Goal: Task Accomplishment & Management: Manage account settings

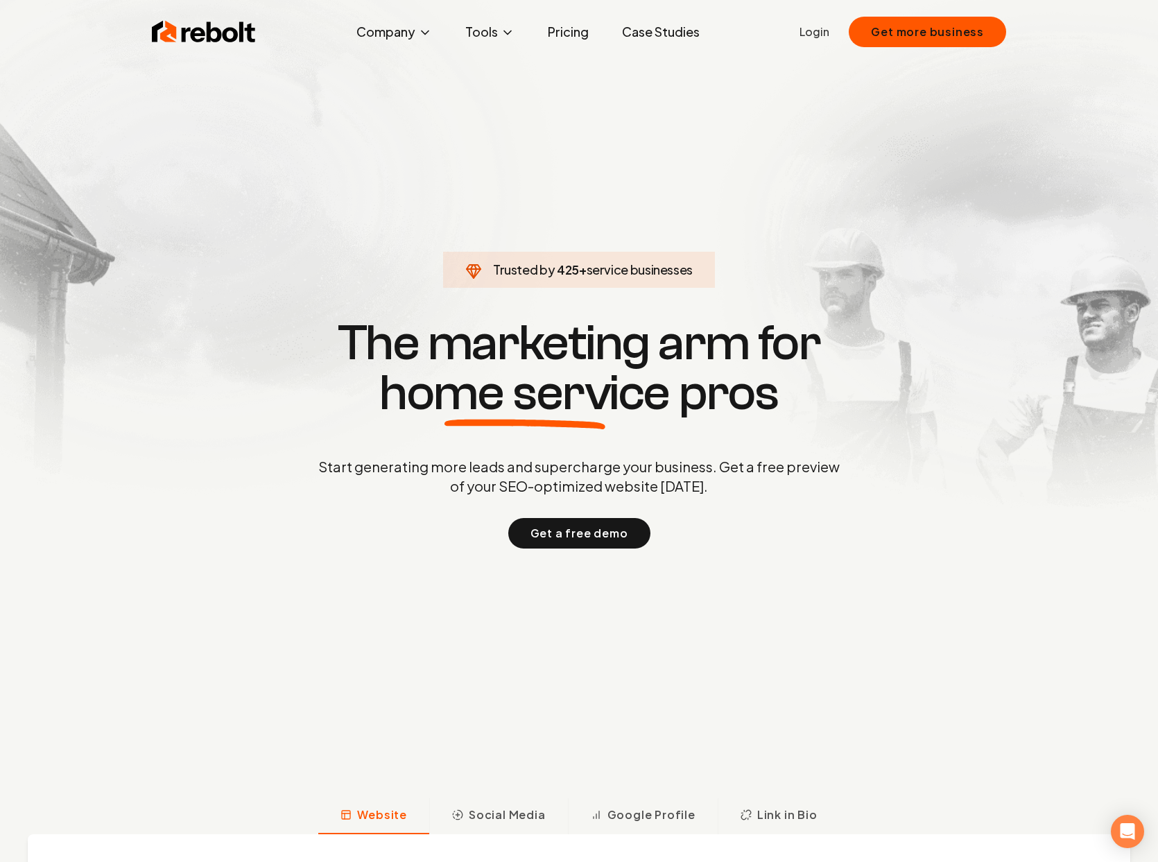
click at [815, 31] on link "Login" at bounding box center [815, 32] width 30 height 17
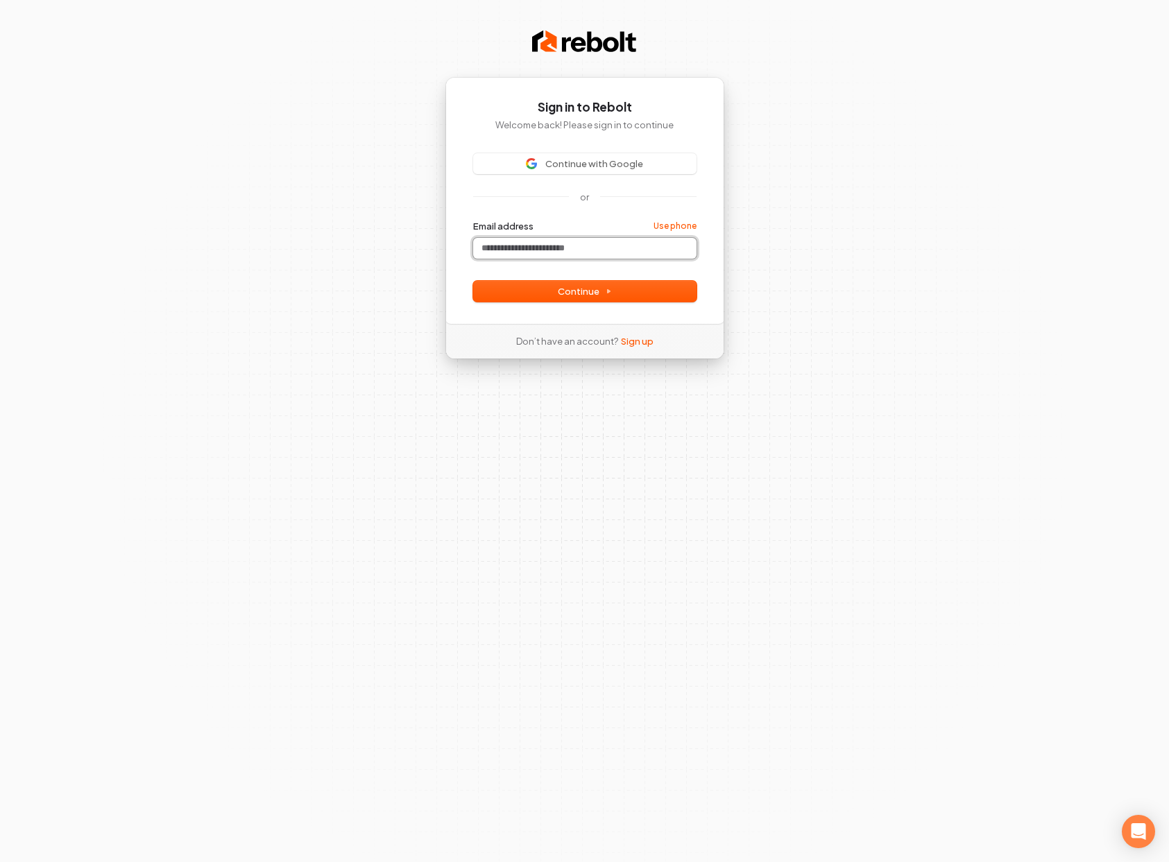
click at [508, 257] on input "Email address" at bounding box center [584, 248] width 223 height 21
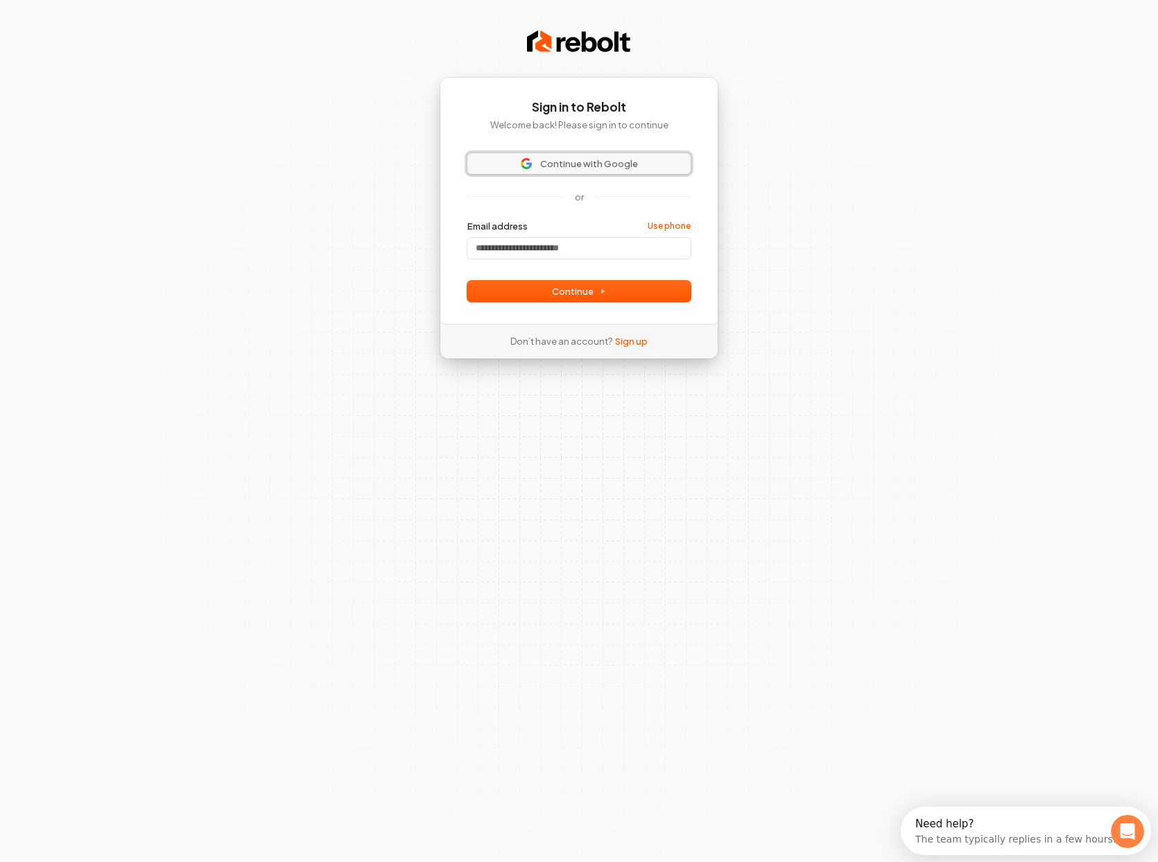
click at [588, 162] on span "Continue with Google" at bounding box center [589, 163] width 98 height 12
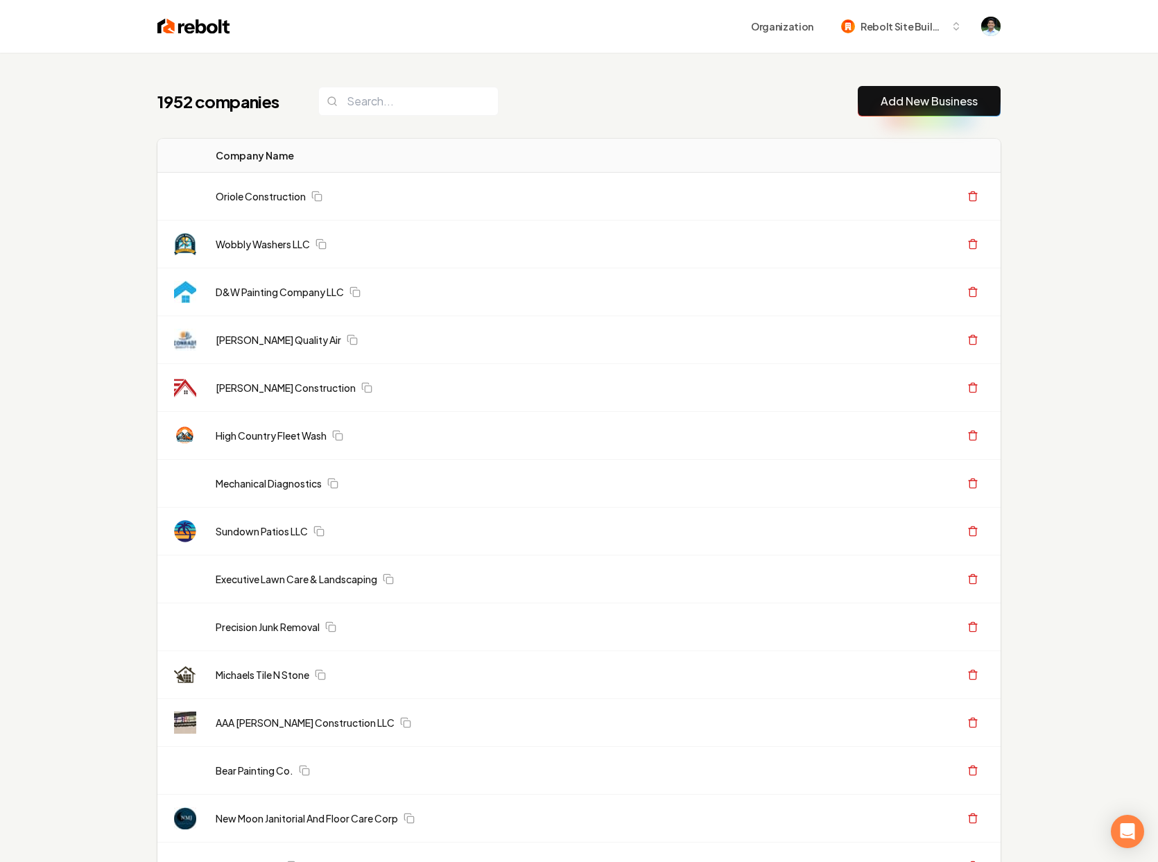
click at [530, 88] on div "1952 companies Add New Business" at bounding box center [578, 101] width 843 height 31
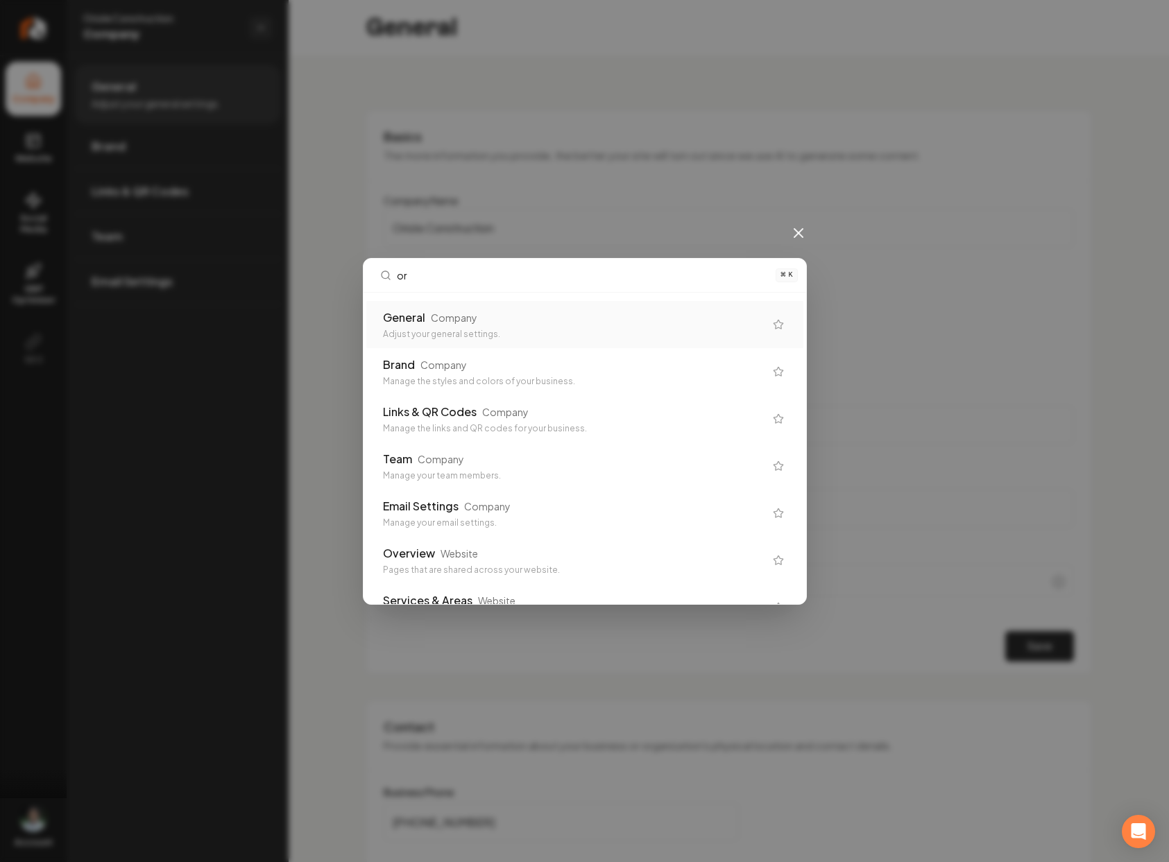
type input "org"
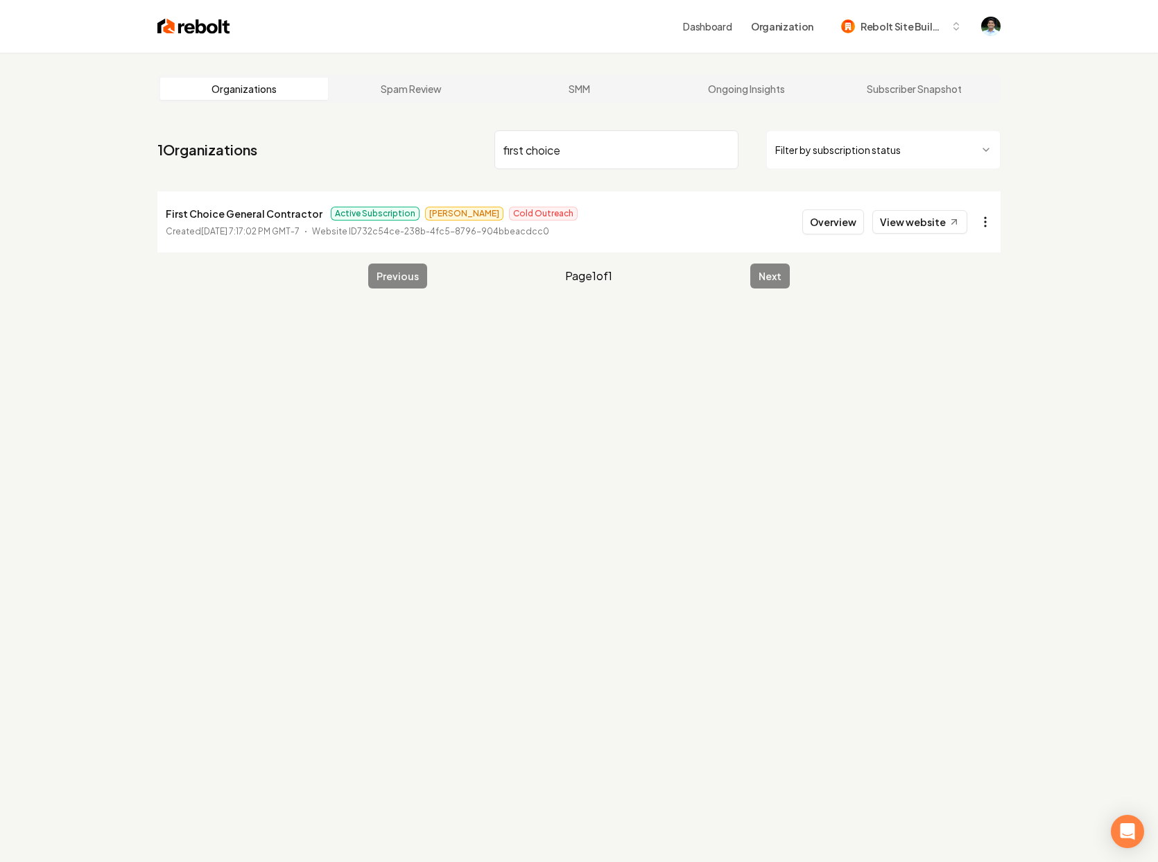
type input "first choice"
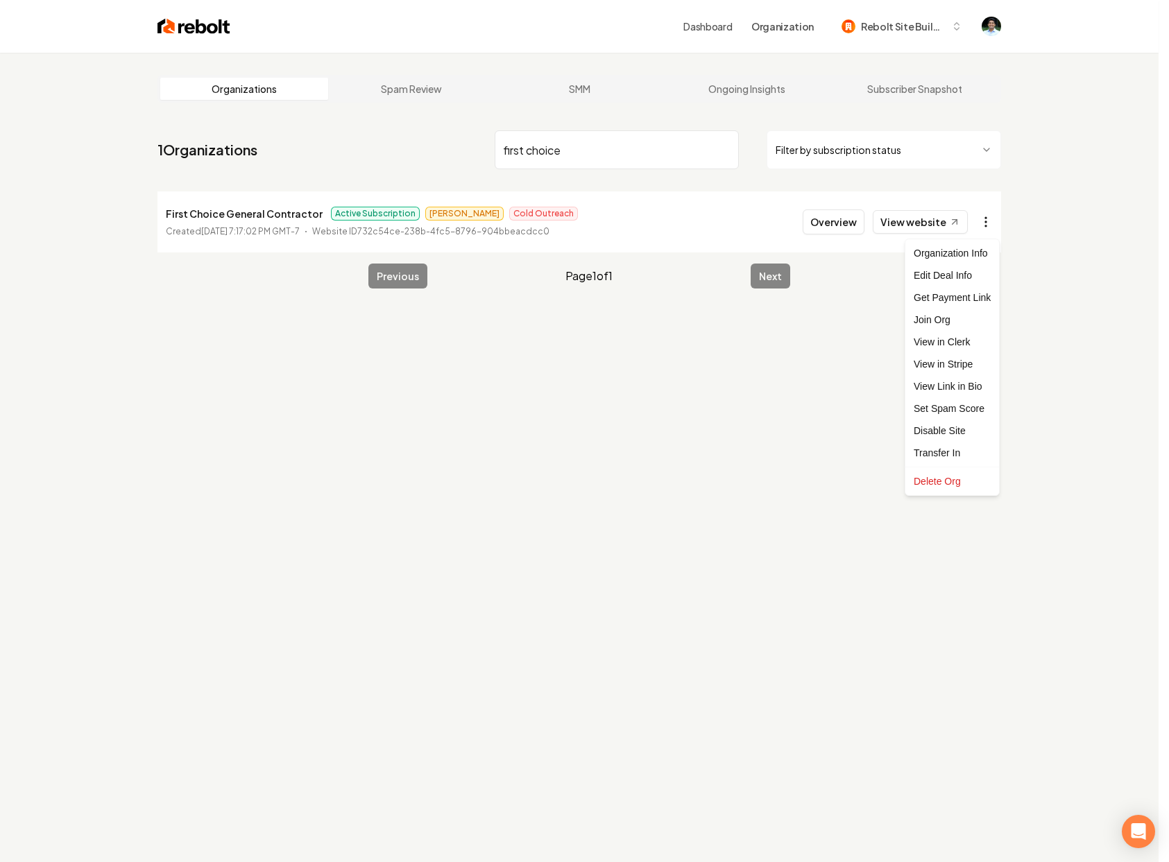
click at [991, 224] on html "Dashboard Organization Rebolt Site Builder Organizations Spam Review SMM Ongoin…" at bounding box center [584, 431] width 1169 height 862
click at [952, 364] on link "View in Stripe" at bounding box center [952, 364] width 88 height 22
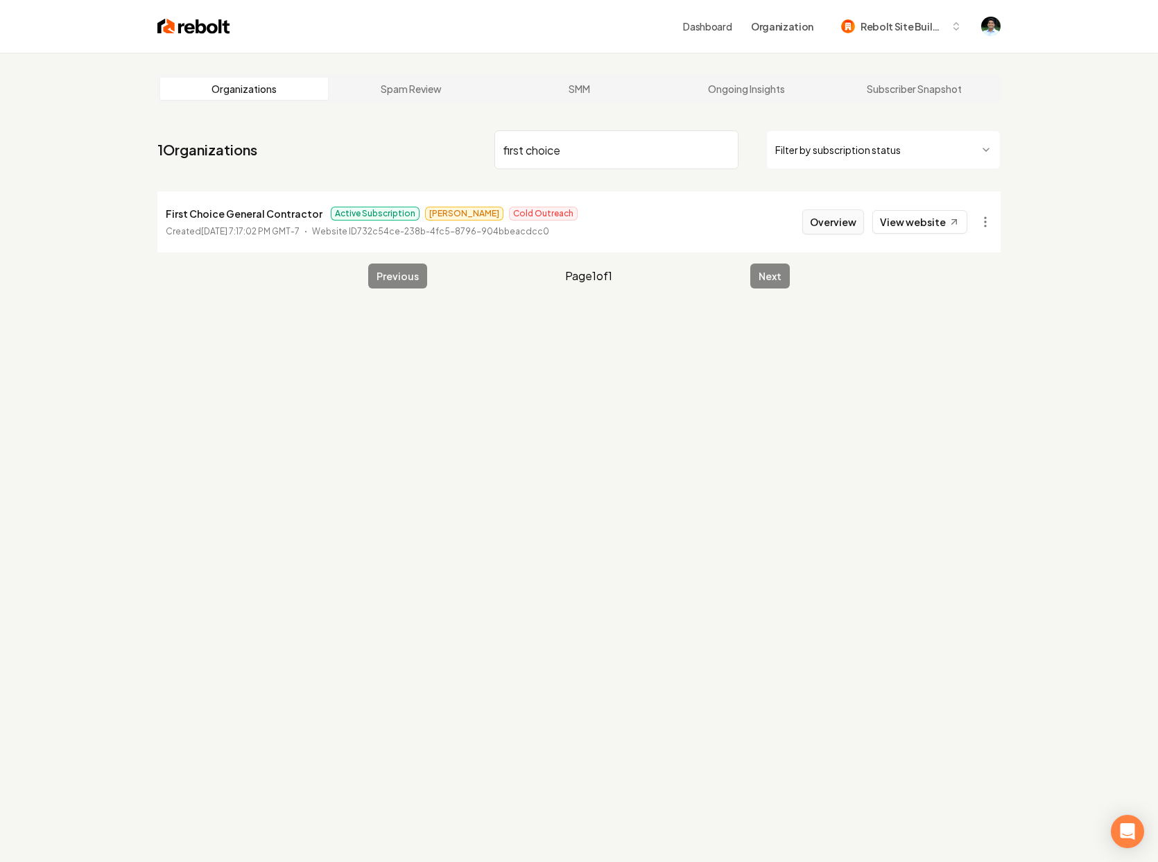
click at [843, 225] on button "Overview" at bounding box center [834, 221] width 62 height 25
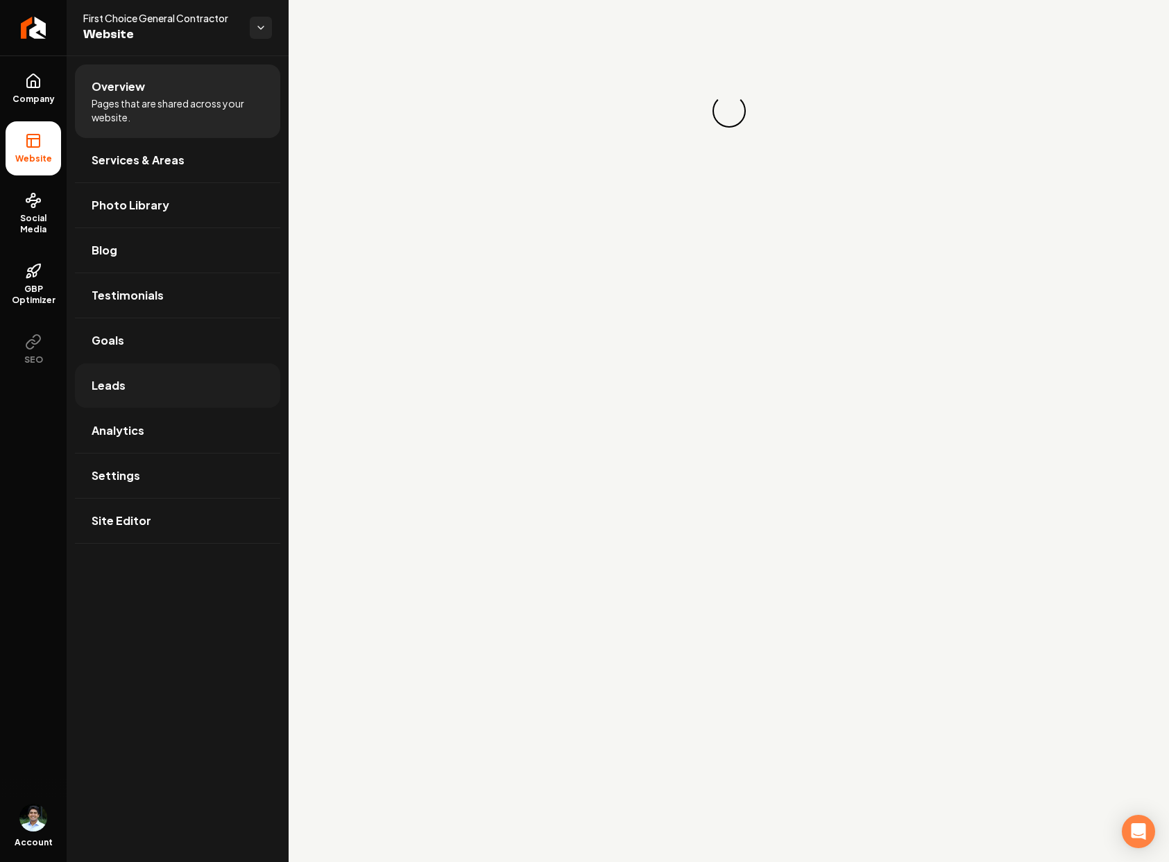
click at [166, 392] on link "Leads" at bounding box center [177, 385] width 205 height 44
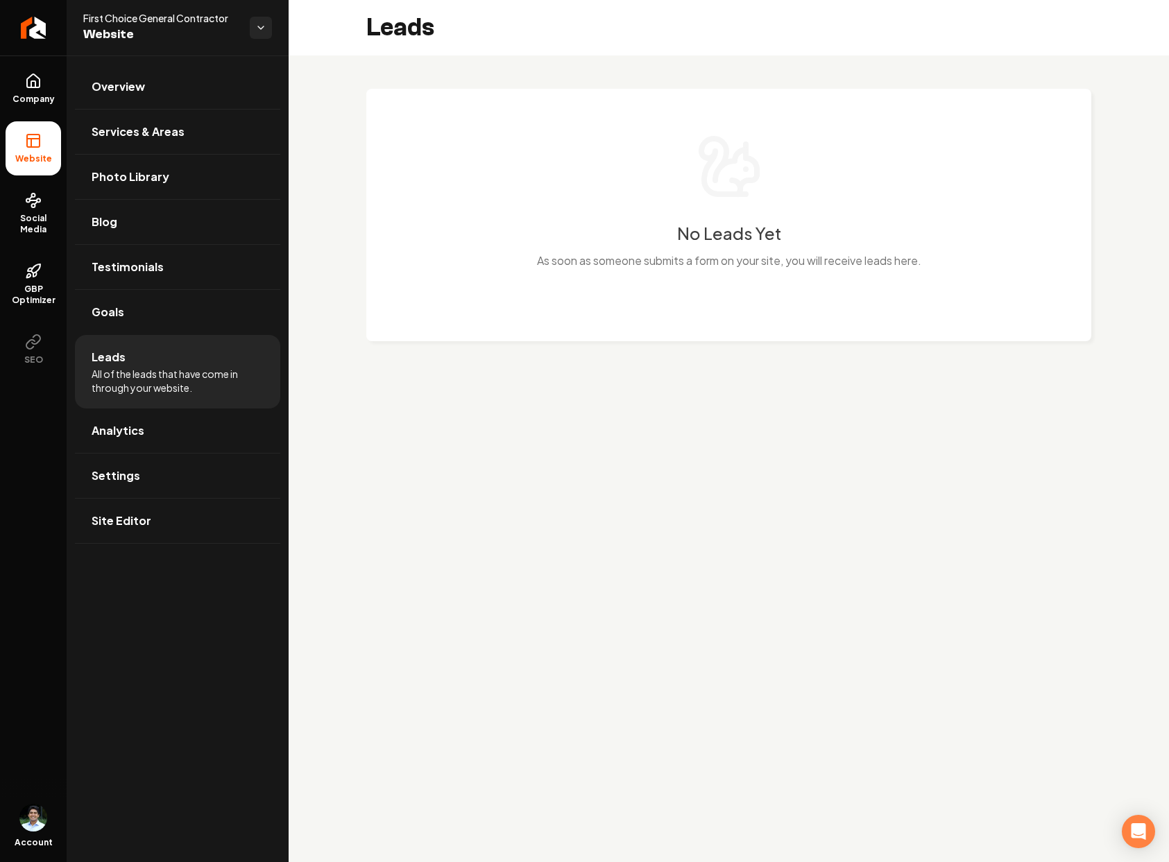
click at [62, 80] on ul "Company Website Social Media GBP Optimizer SEO" at bounding box center [33, 218] width 67 height 327
click at [48, 85] on link "Company" at bounding box center [33, 89] width 55 height 54
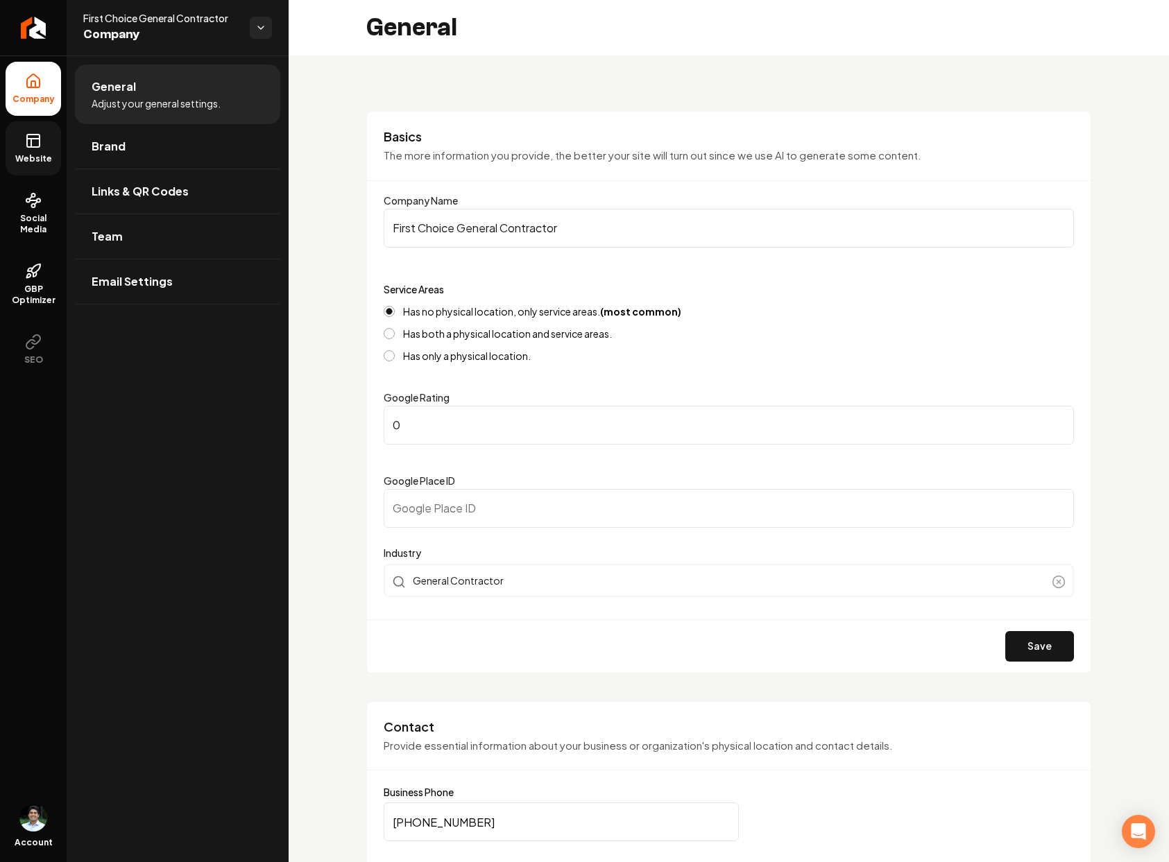
click at [31, 171] on link "Website" at bounding box center [33, 148] width 55 height 54
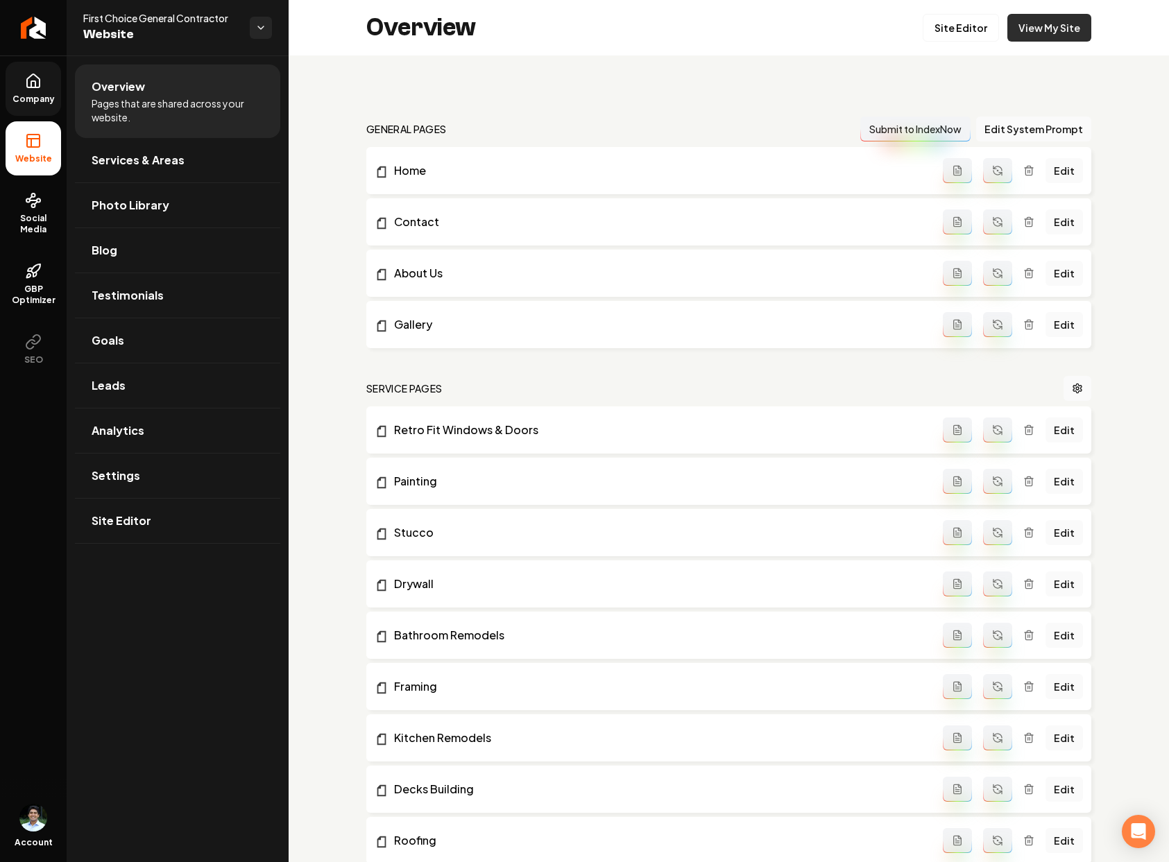
click at [1040, 31] on link "View My Site" at bounding box center [1049, 28] width 84 height 28
click at [124, 448] on link "Analytics" at bounding box center [177, 431] width 205 height 44
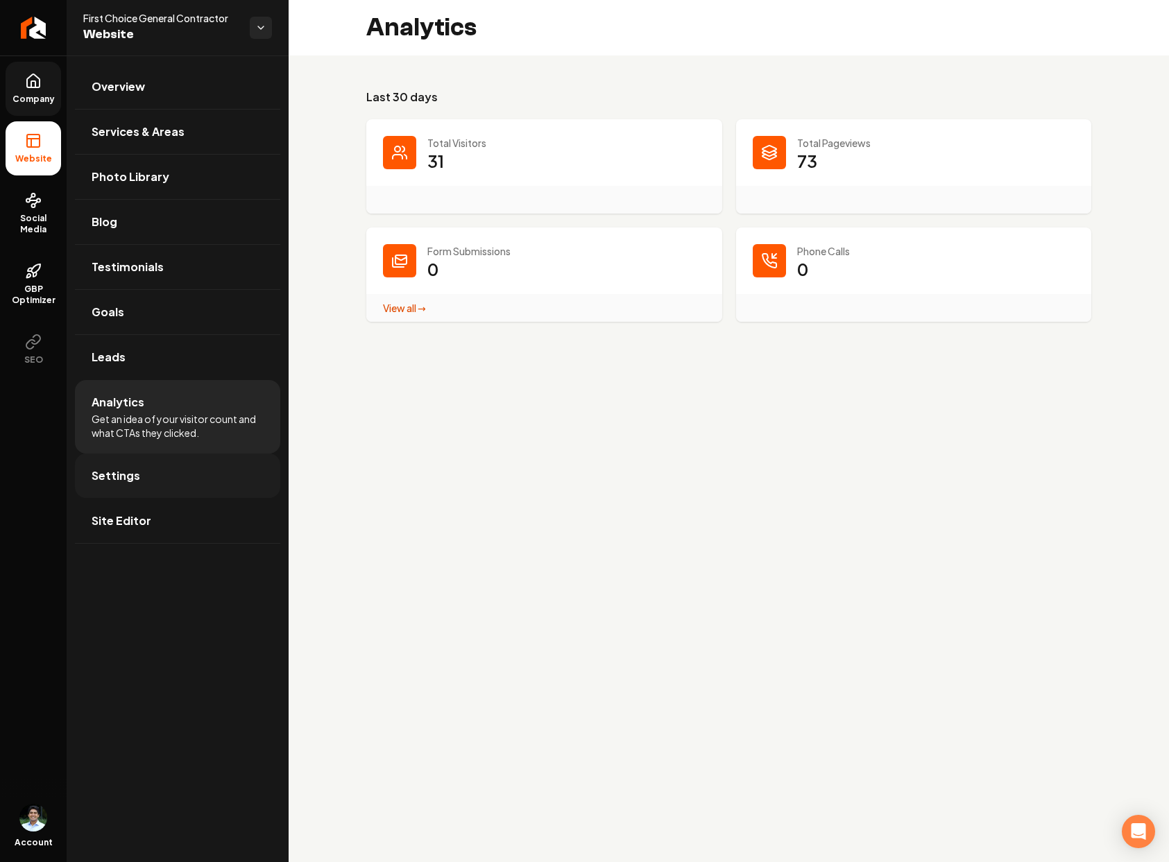
click at [110, 495] on link "Settings" at bounding box center [177, 476] width 205 height 44
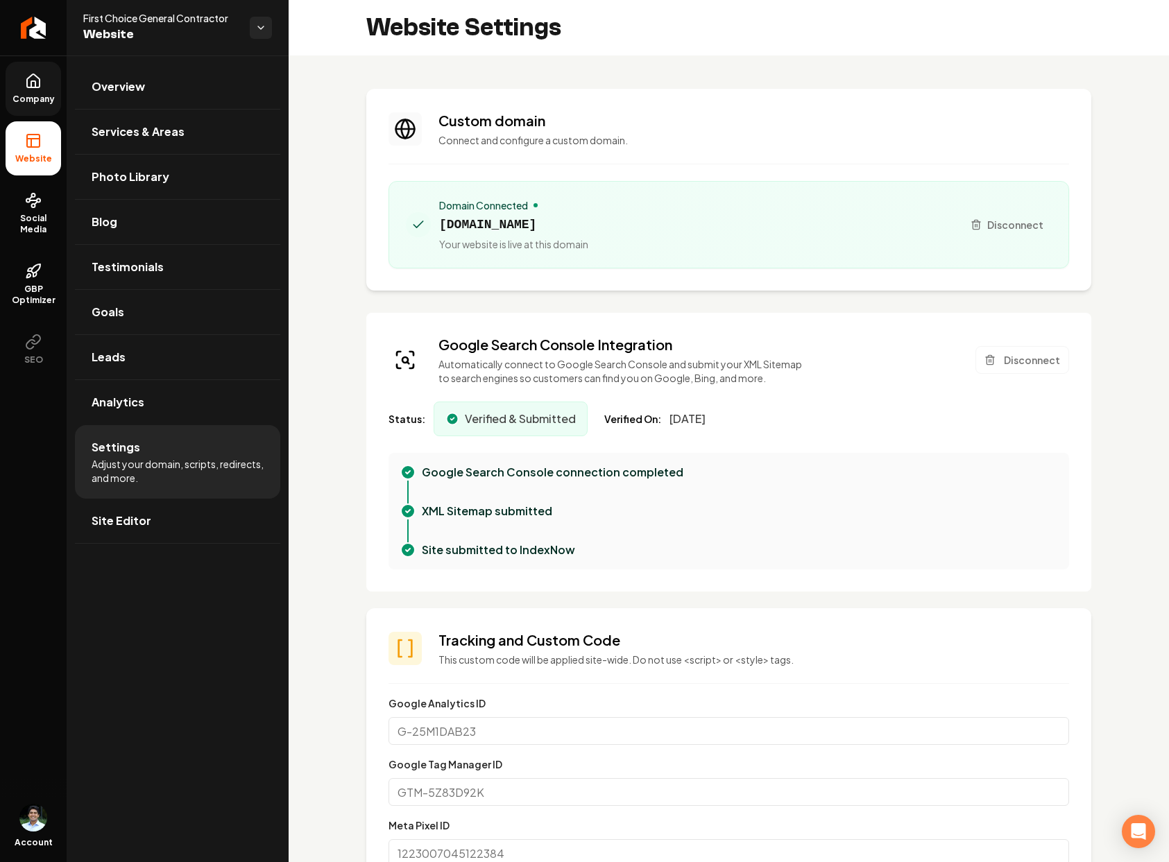
click at [513, 228] on span "[DOMAIN_NAME]" at bounding box center [513, 224] width 149 height 19
click at [503, 421] on span "Verified & Submitted" at bounding box center [520, 419] width 111 height 17
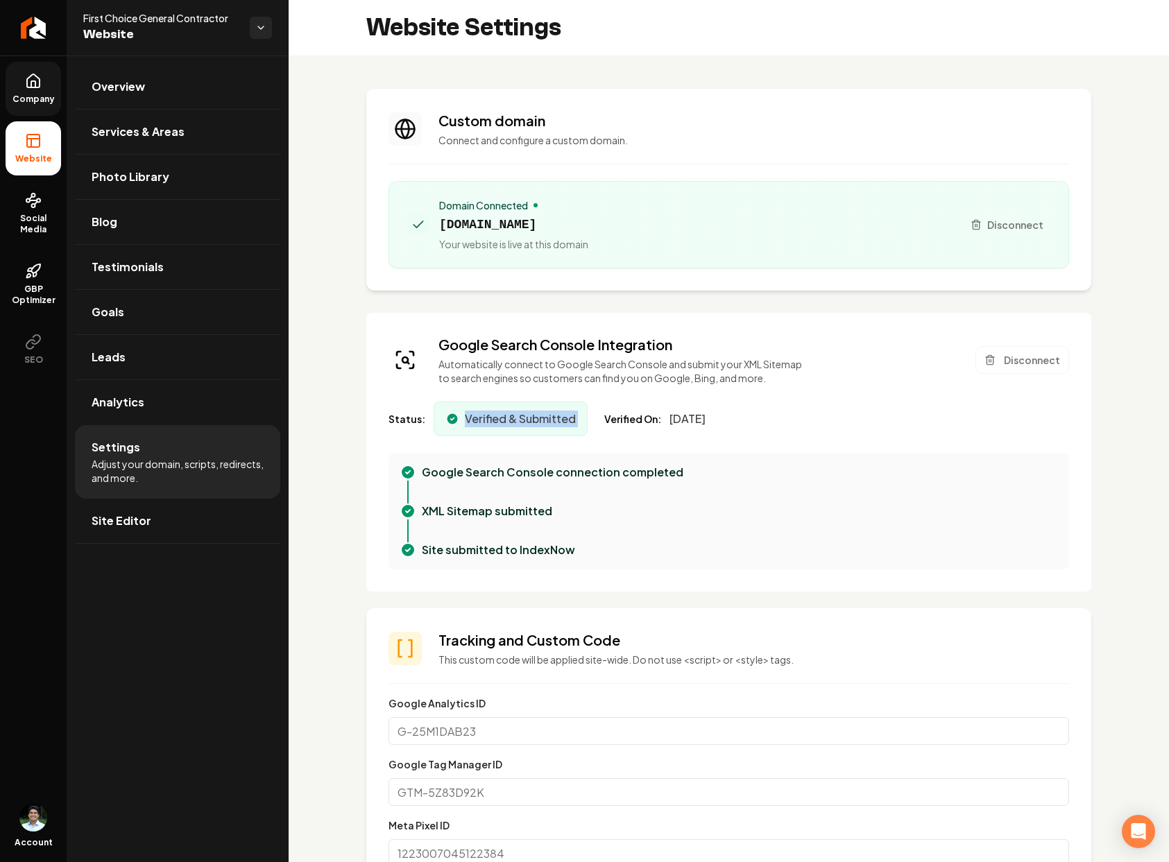
click at [503, 421] on span "Verified & Submitted" at bounding box center [520, 419] width 111 height 17
click at [860, 427] on div "Status: Verified & Submitted Verified On: [DATE]" at bounding box center [728, 419] width 680 height 35
click at [620, 40] on div "Website Settings" at bounding box center [729, 27] width 880 height 55
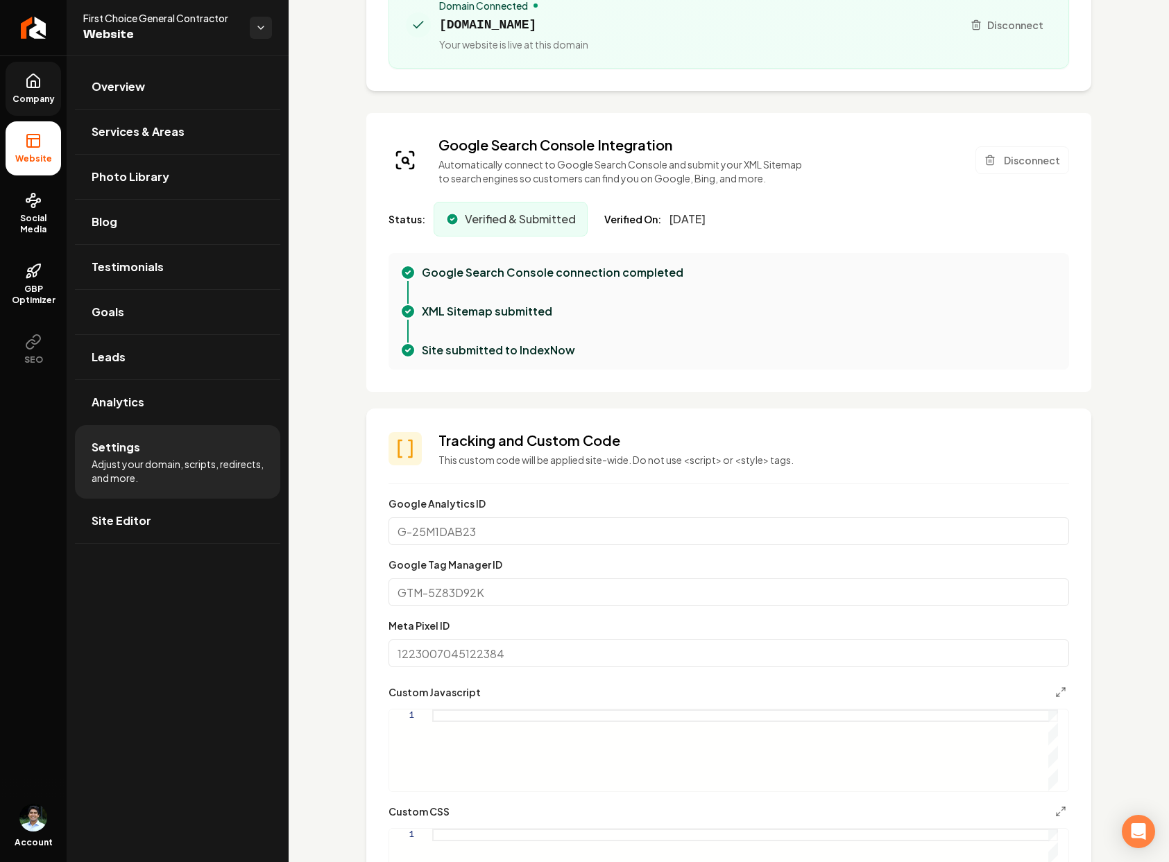
scroll to position [199, 0]
click at [572, 215] on div "Verified & Submitted" at bounding box center [511, 220] width 154 height 35
click at [694, 277] on div "Google Search Console connection completed" at bounding box center [740, 273] width 636 height 17
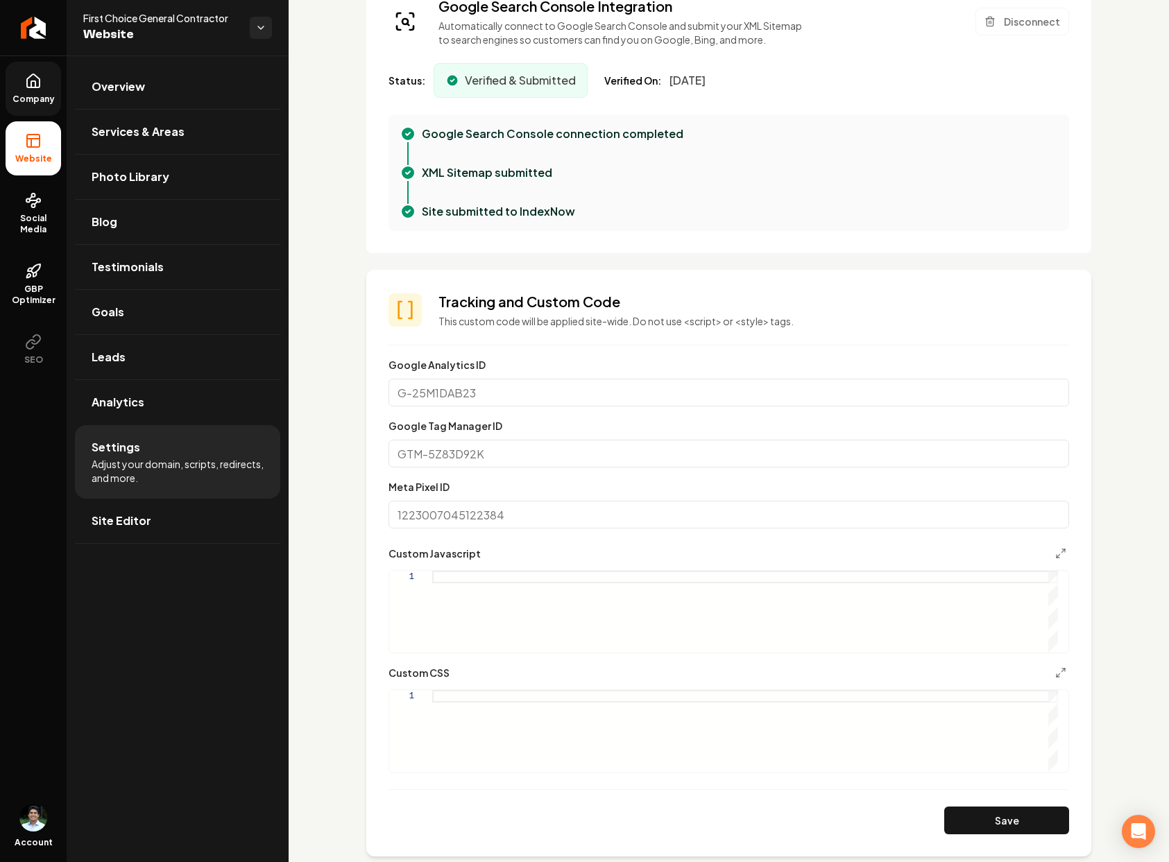
scroll to position [0, 0]
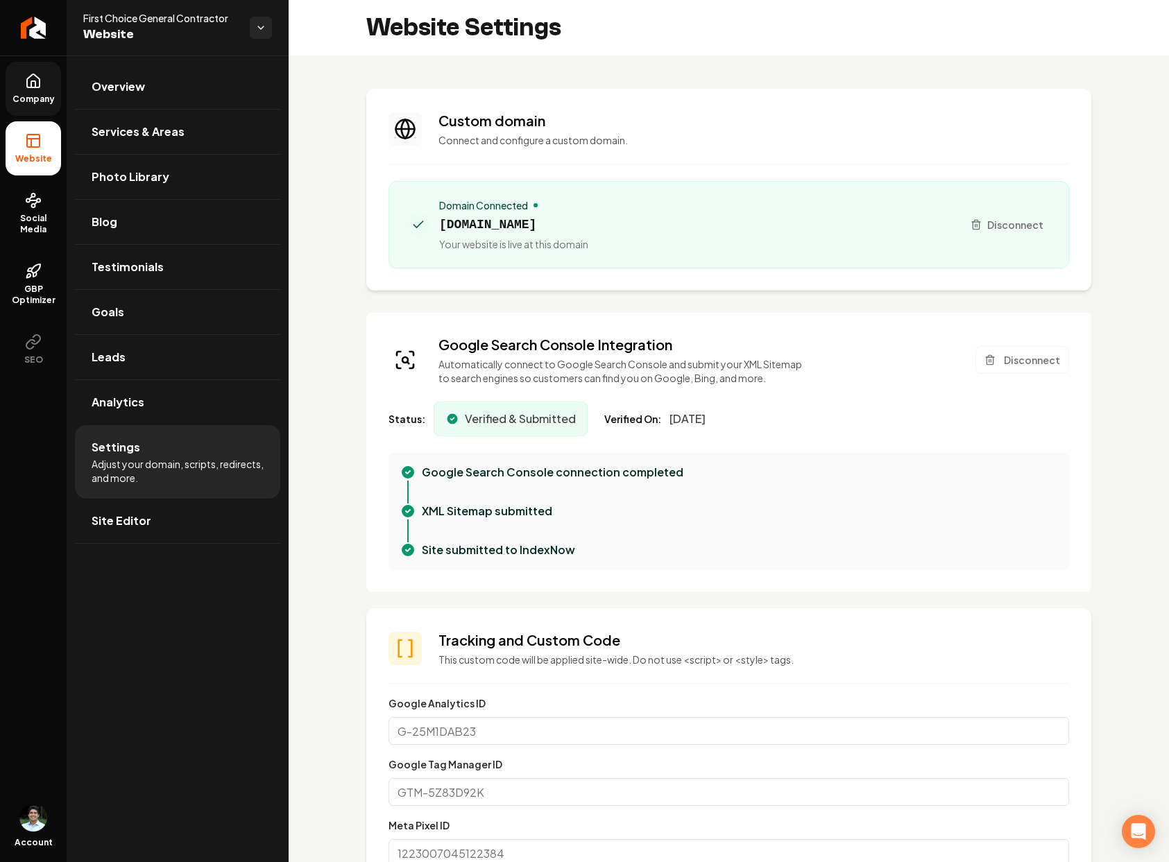
click at [38, 147] on rect at bounding box center [33, 141] width 12 height 12
click at [136, 524] on span "Site Editor" at bounding box center [122, 521] width 60 height 17
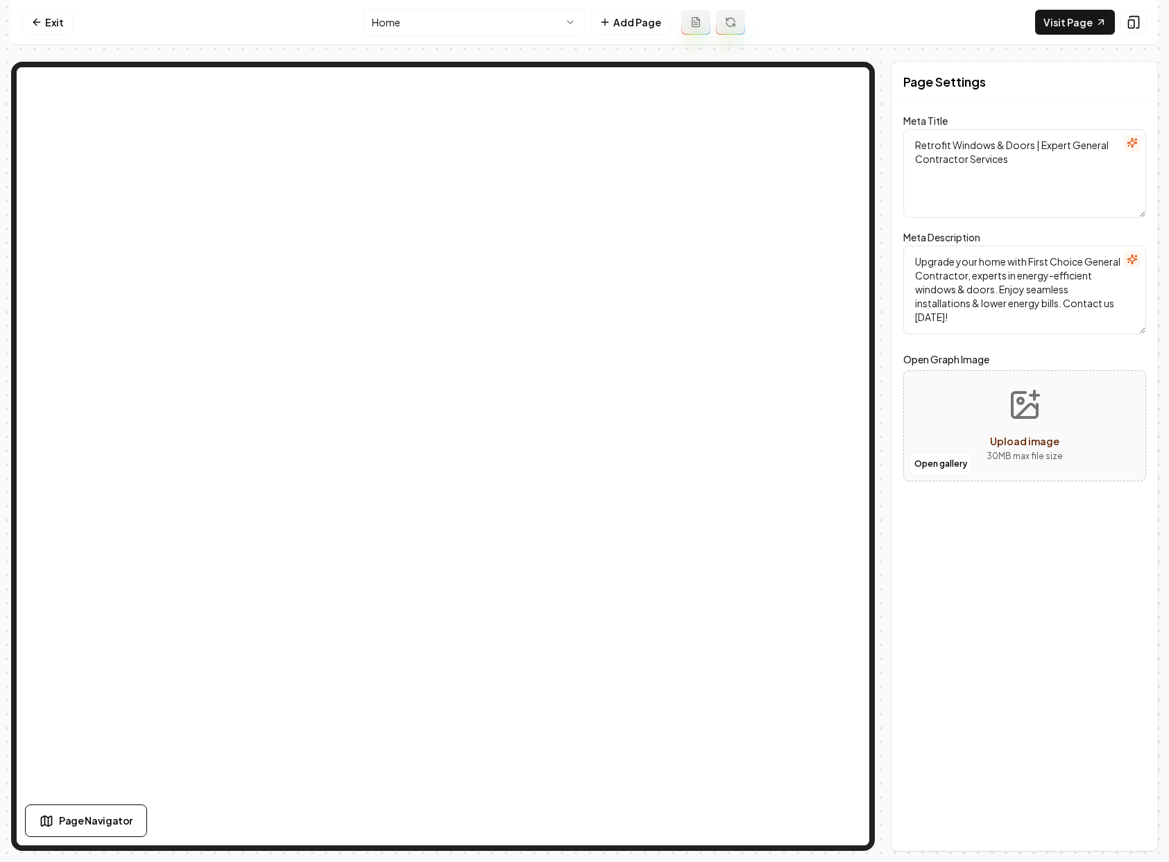
click at [40, 31] on link "Exit" at bounding box center [47, 22] width 51 height 25
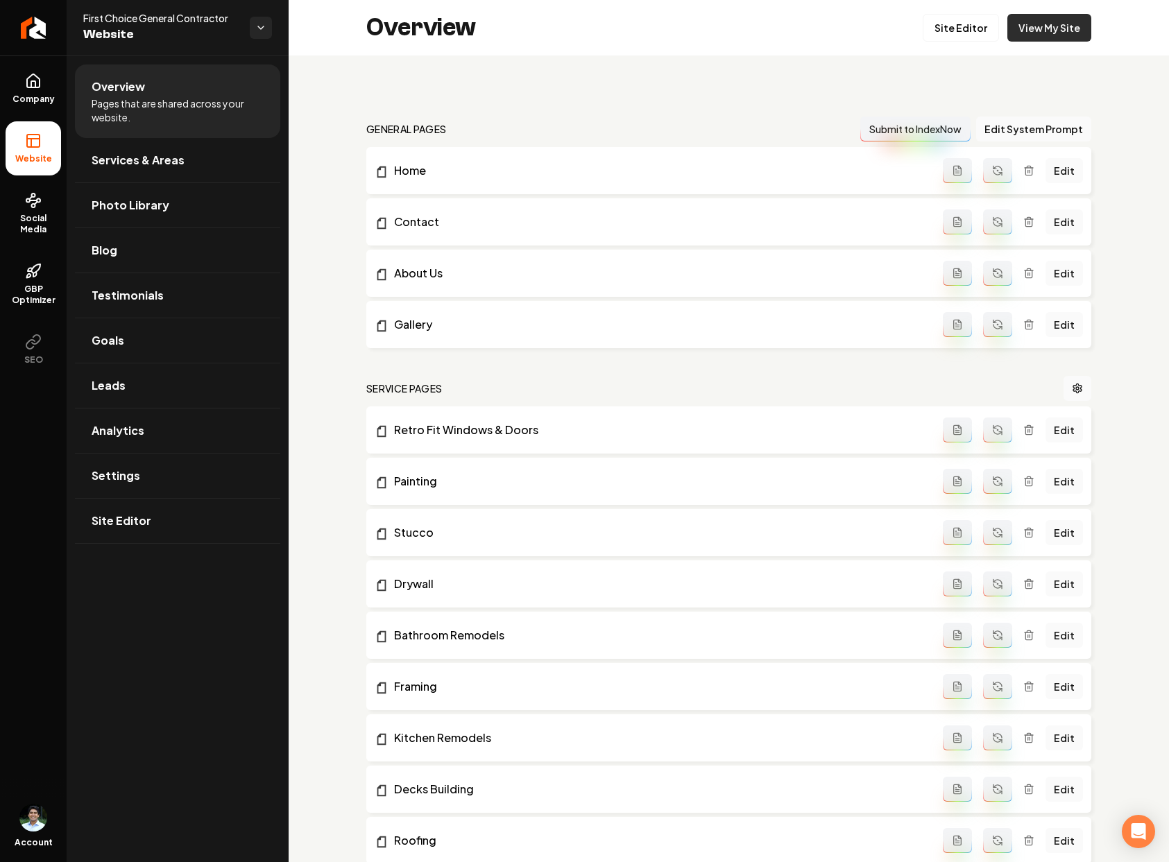
click at [1043, 23] on link "View My Site" at bounding box center [1049, 28] width 84 height 28
click at [1025, 31] on link "View My Site" at bounding box center [1049, 28] width 84 height 28
